Goal: Find specific page/section: Find specific page/section

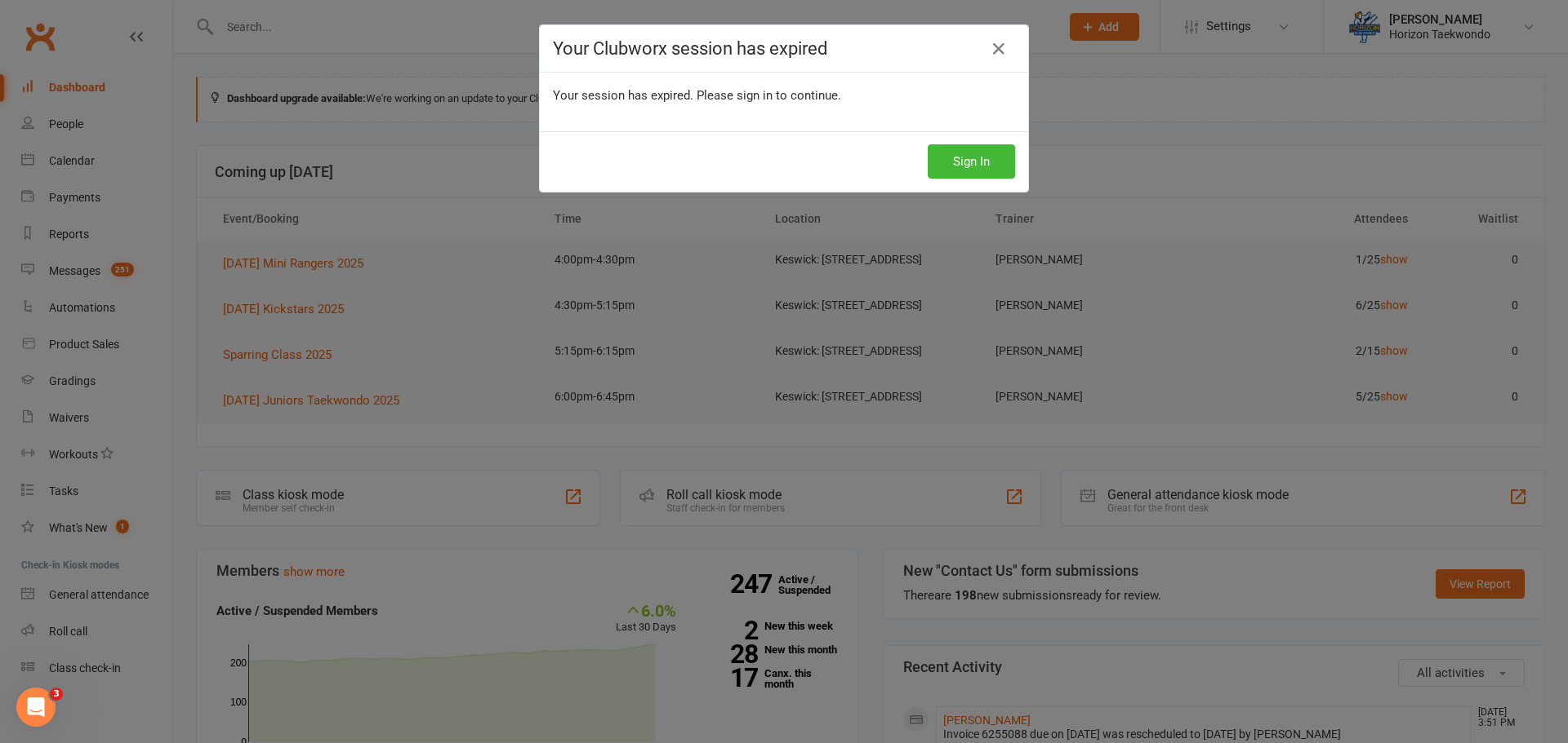
scroll to position [5, 0]
click at [979, 159] on button "Sign In" at bounding box center [971, 161] width 88 height 35
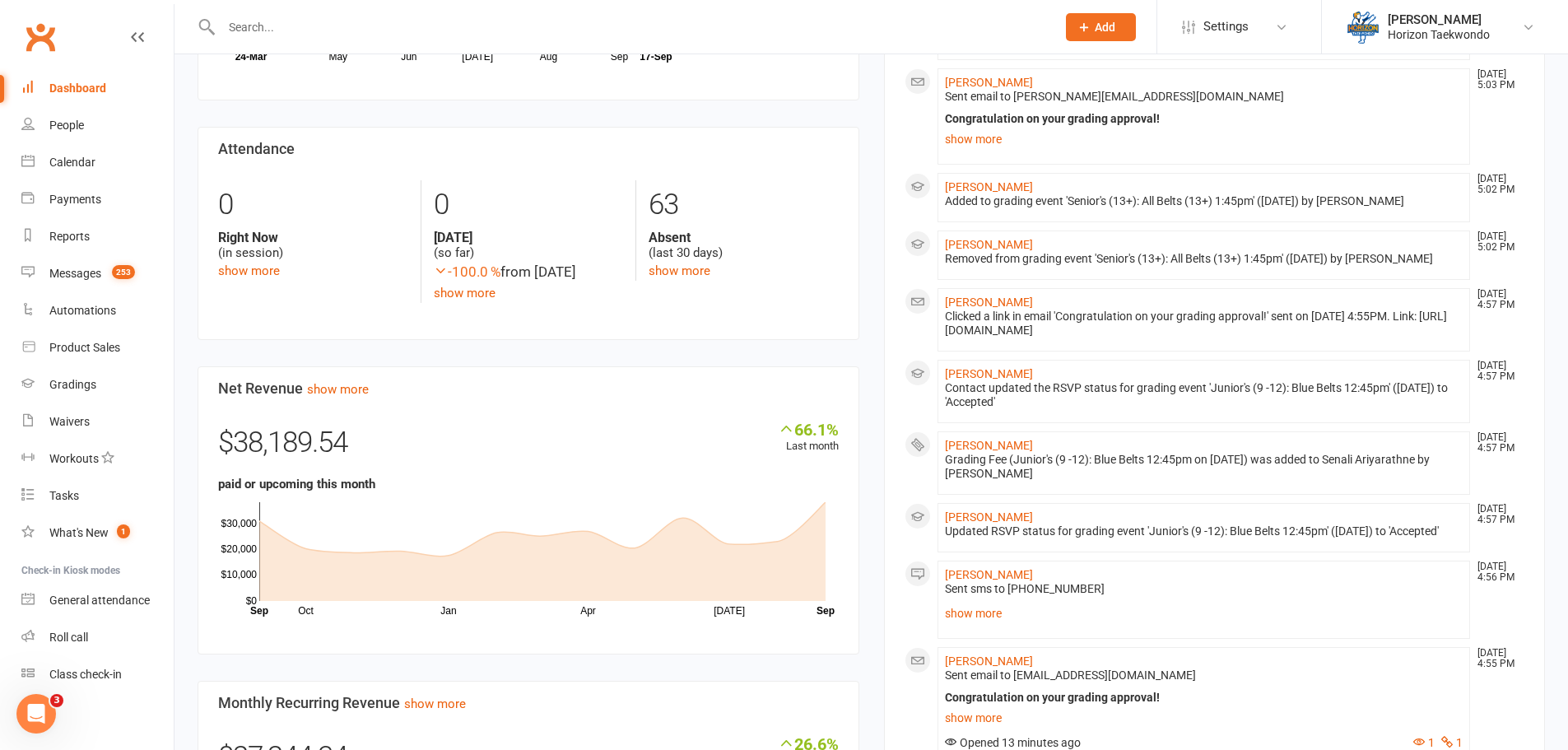
scroll to position [906, 0]
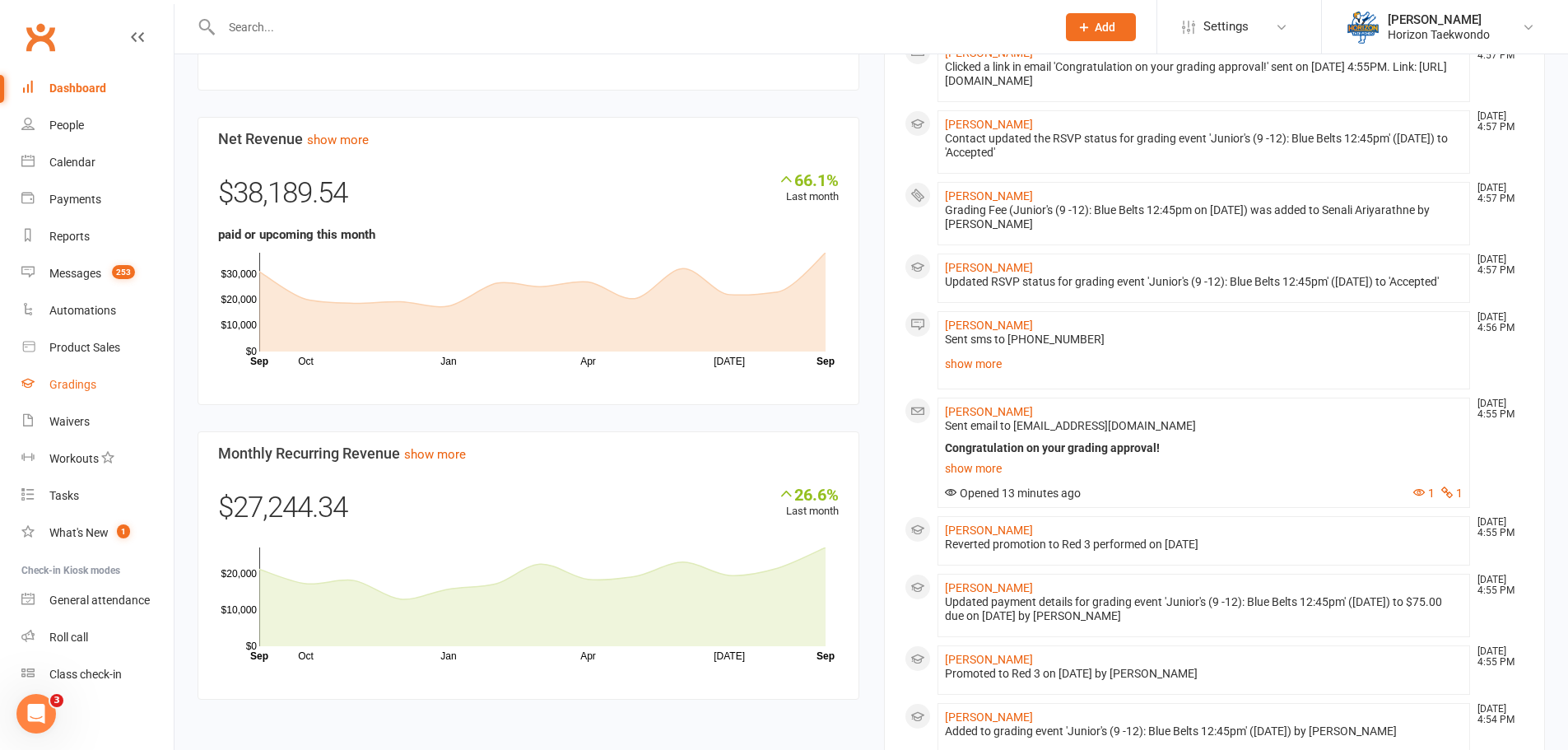
click at [86, 397] on link "Gradings" at bounding box center [97, 385] width 153 height 37
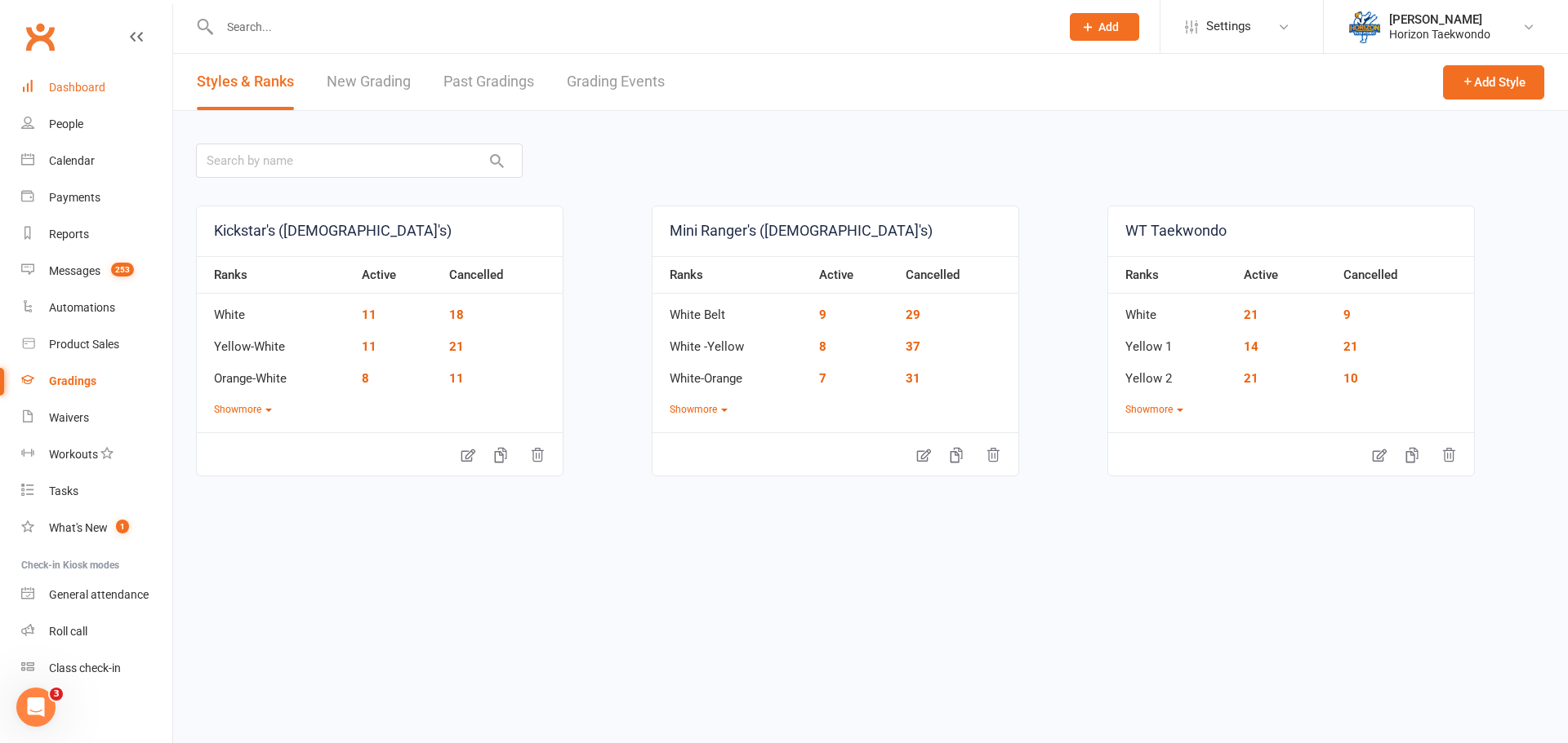
click at [76, 90] on div "Dashboard" at bounding box center [78, 88] width 57 height 13
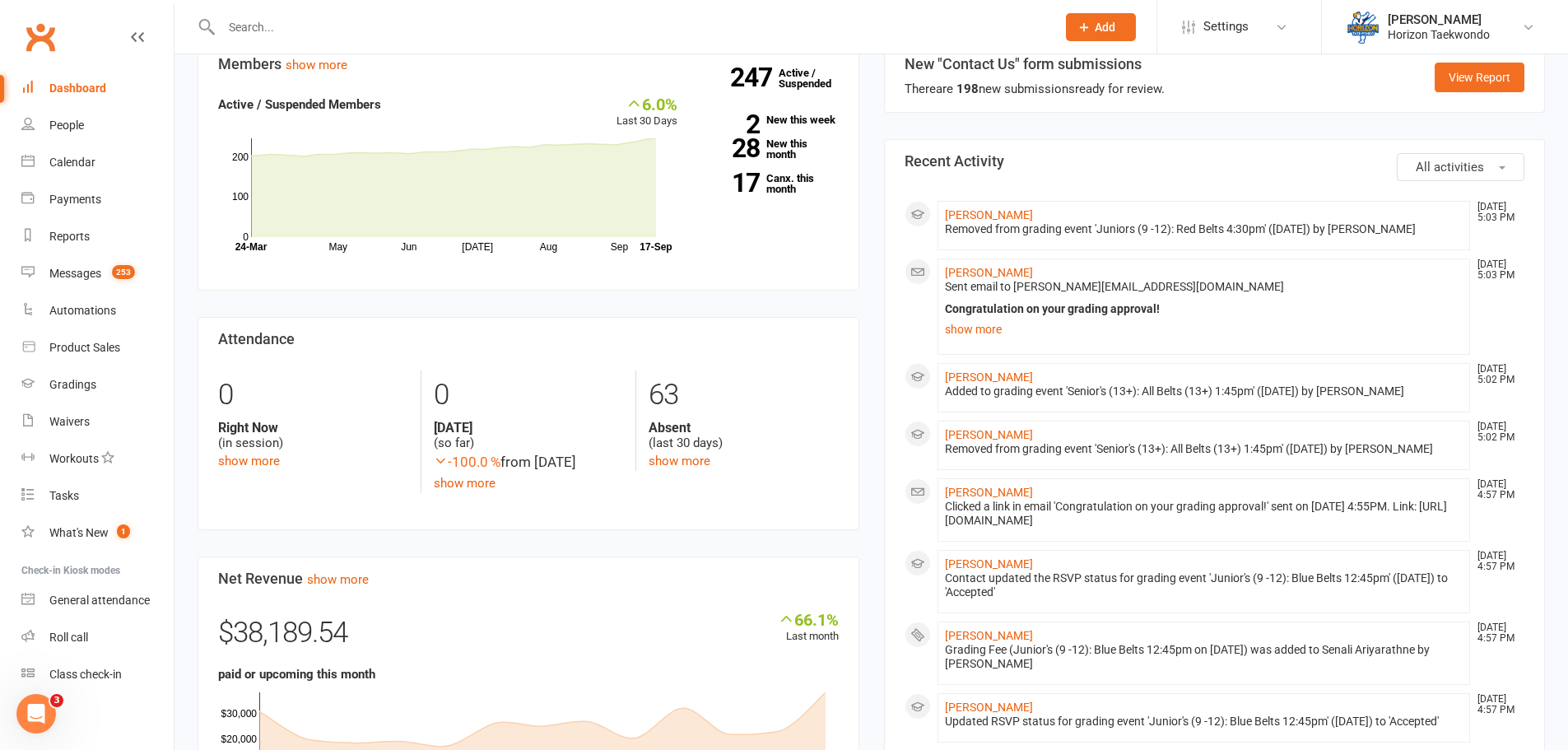
scroll to position [494, 0]
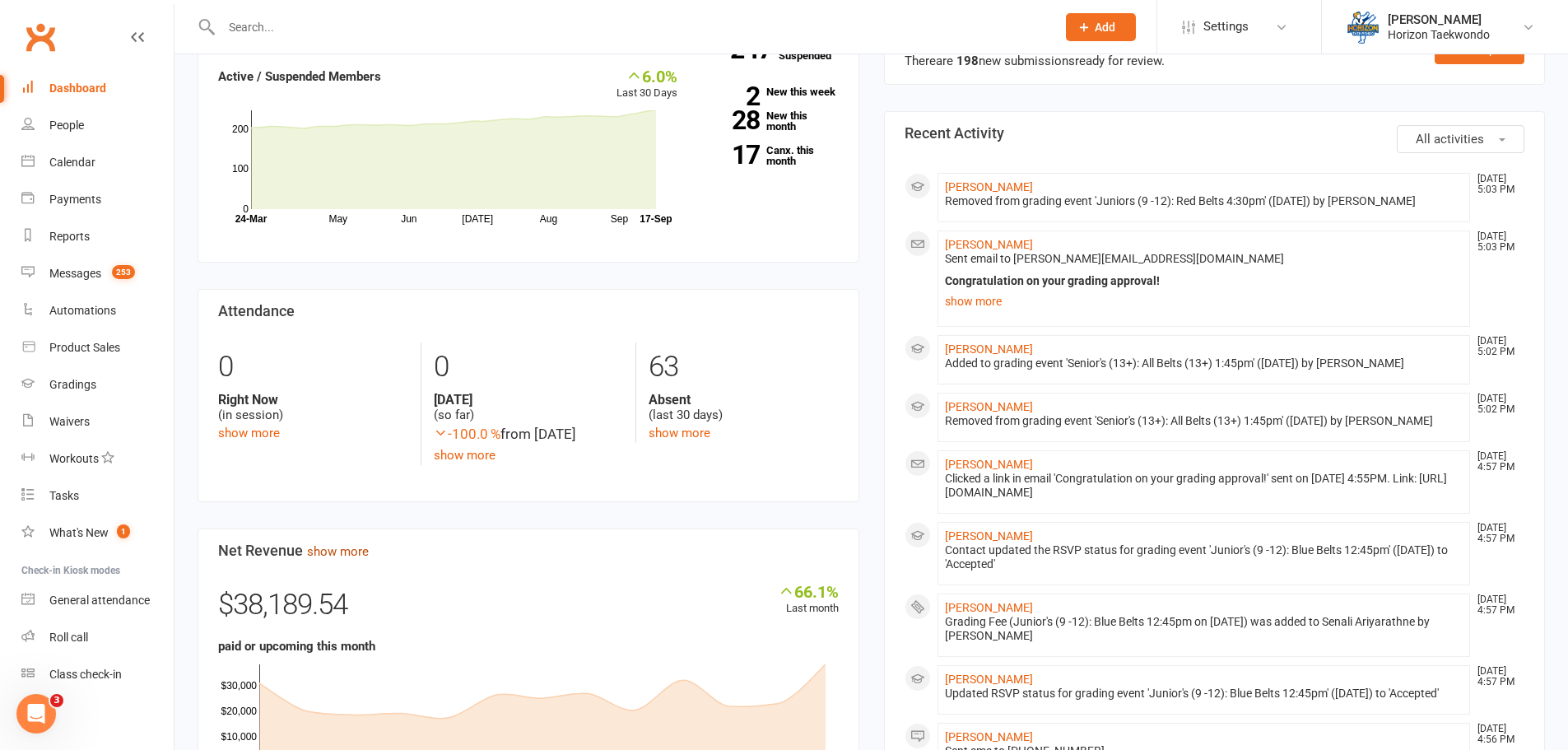
click at [347, 560] on link "show more" at bounding box center [338, 552] width 62 height 15
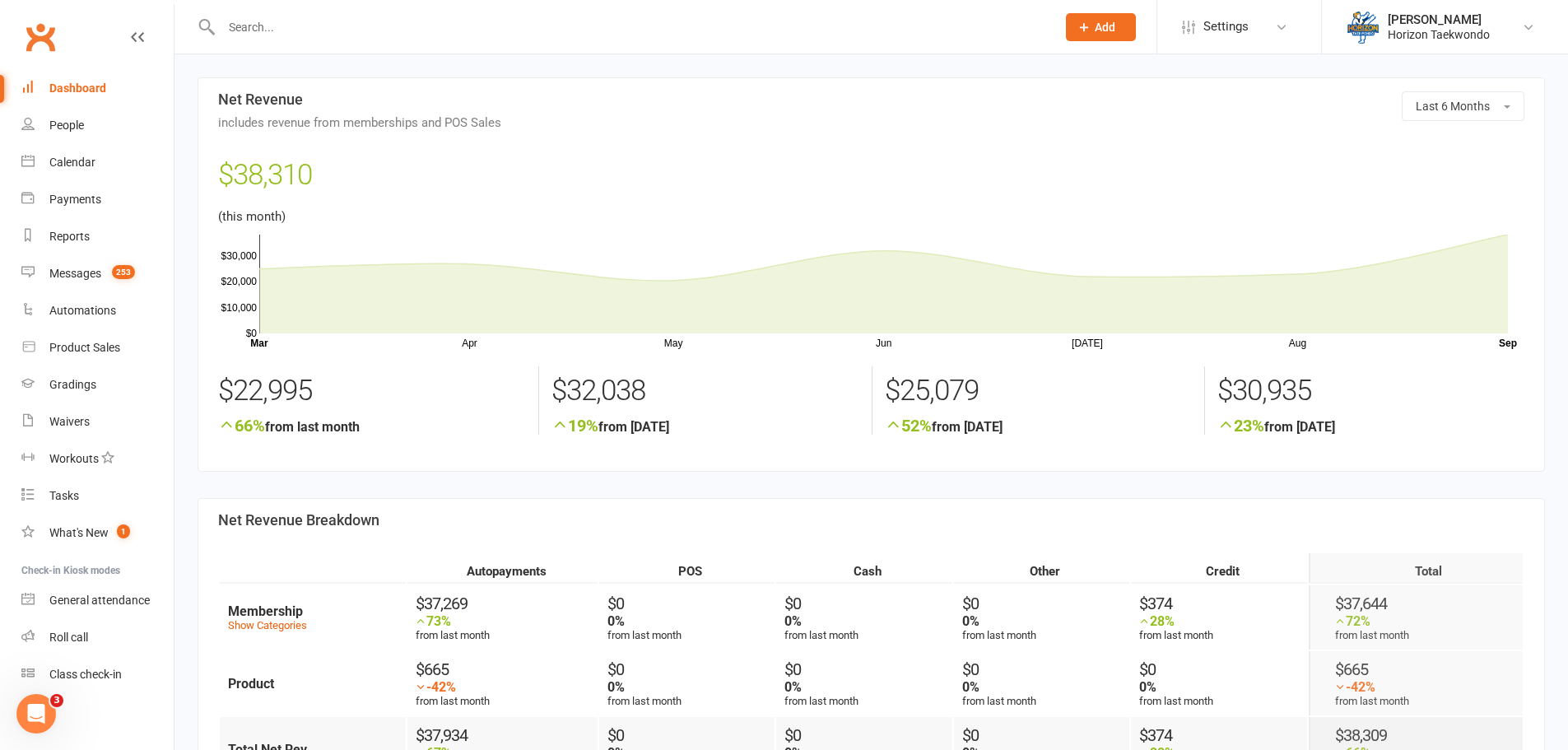
click at [85, 82] on div "Dashboard" at bounding box center [78, 88] width 57 height 13
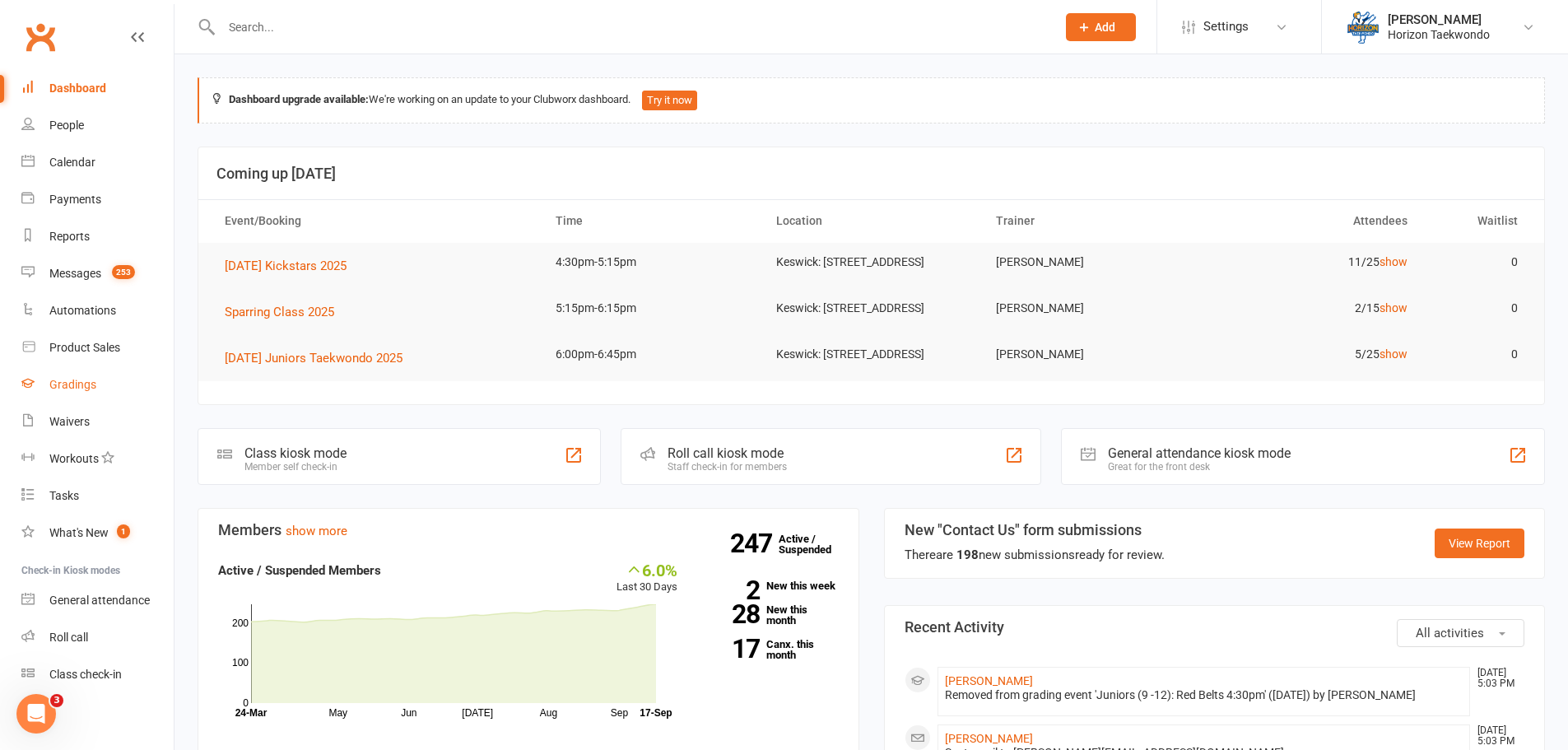
click at [69, 381] on div "Gradings" at bounding box center [73, 385] width 47 height 13
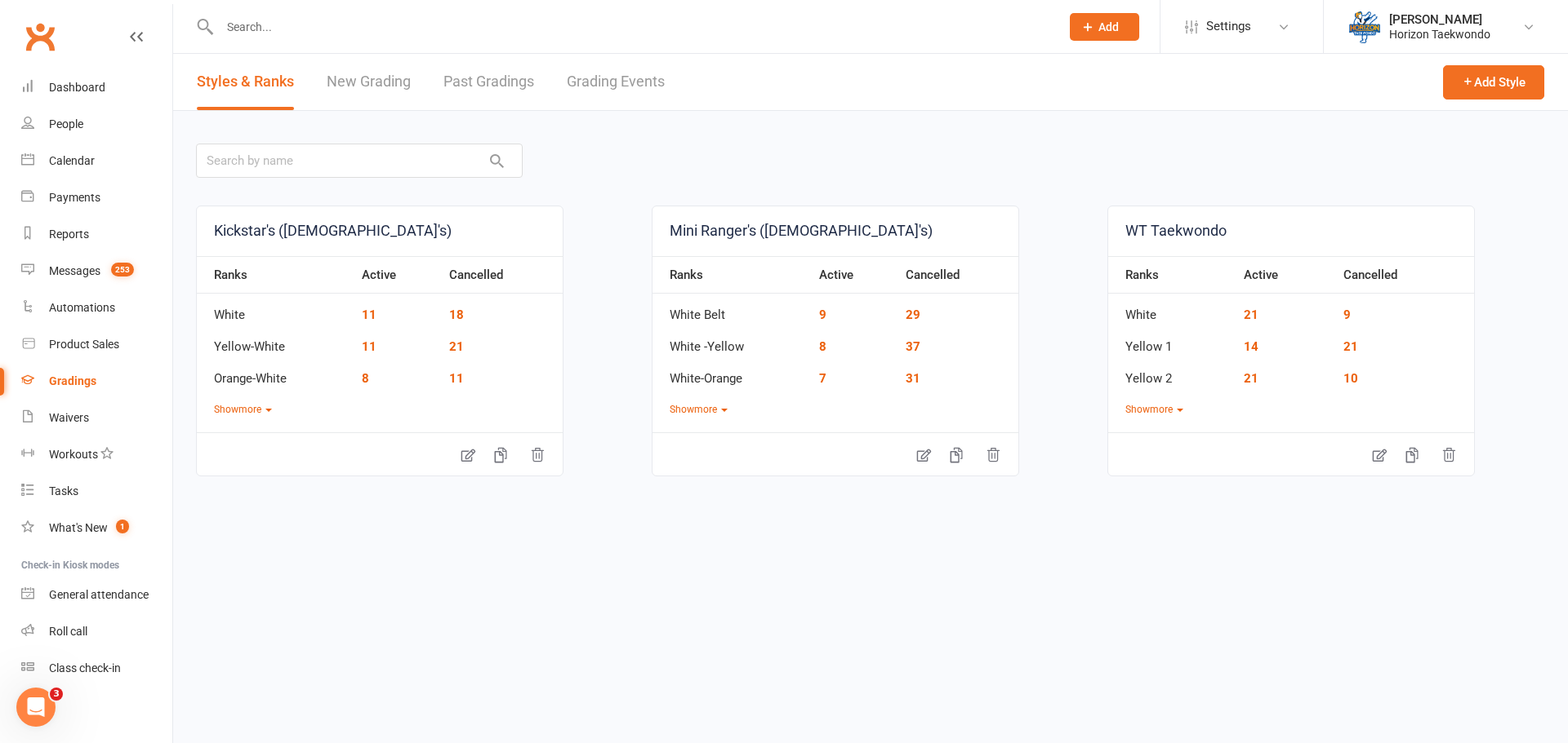
click at [607, 89] on link "Grading Events" at bounding box center [615, 82] width 98 height 57
